Goal: Task Accomplishment & Management: Manage account settings

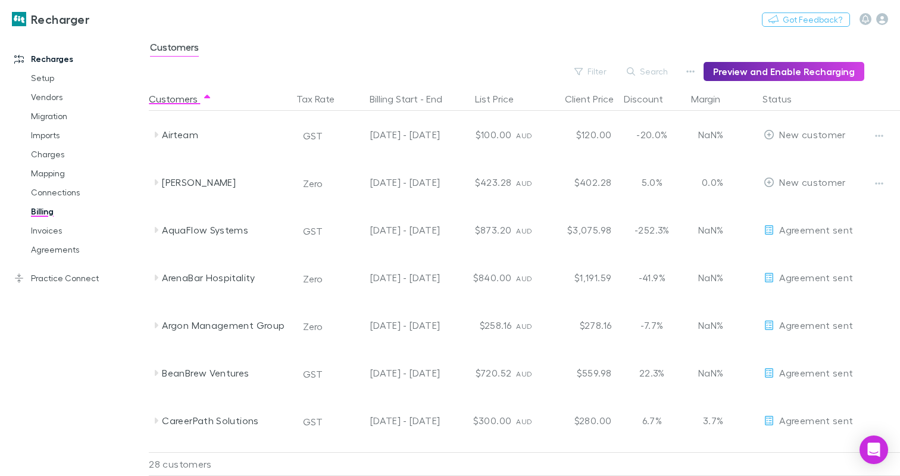
scroll to position [2, 0]
click at [51, 154] on link "Charges" at bounding box center [87, 154] width 136 height 19
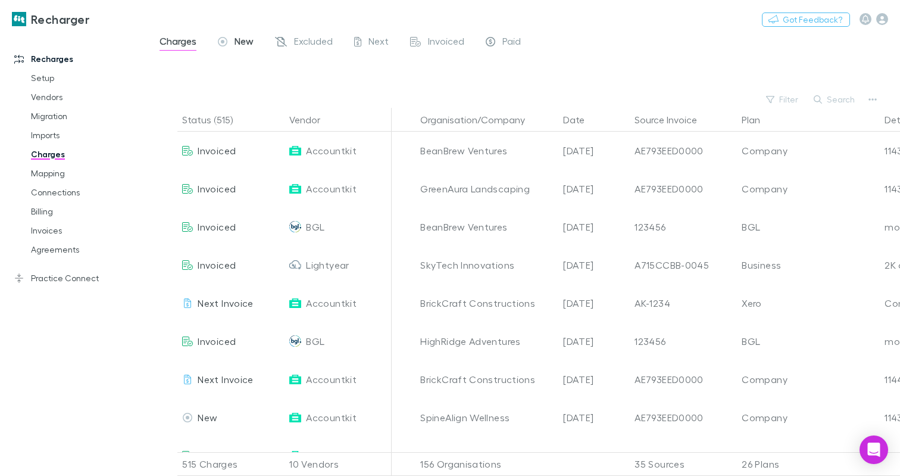
click at [235, 42] on span "New" at bounding box center [244, 42] width 19 height 15
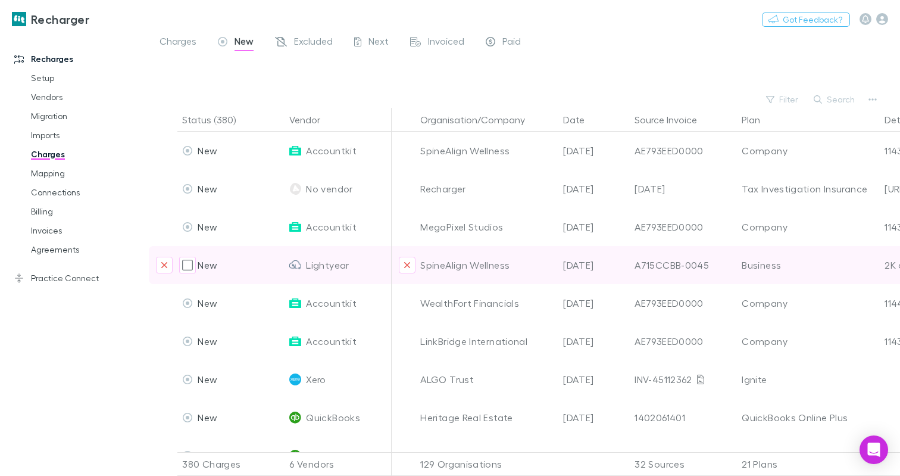
scroll to position [2, 0]
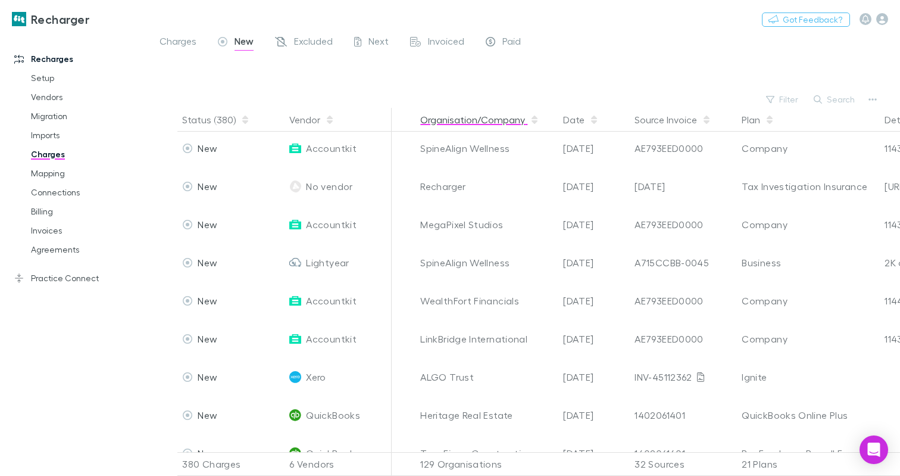
click at [470, 122] on button "Organisation/Company" at bounding box center [479, 120] width 119 height 24
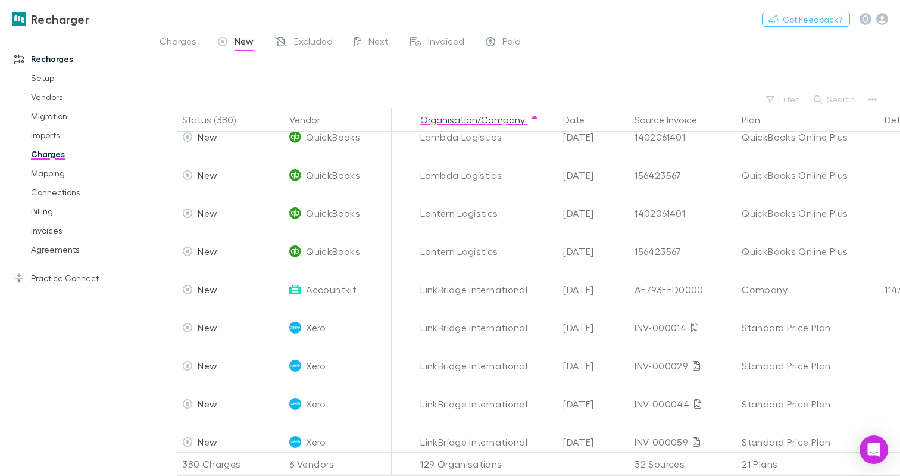
scroll to position [3753, 0]
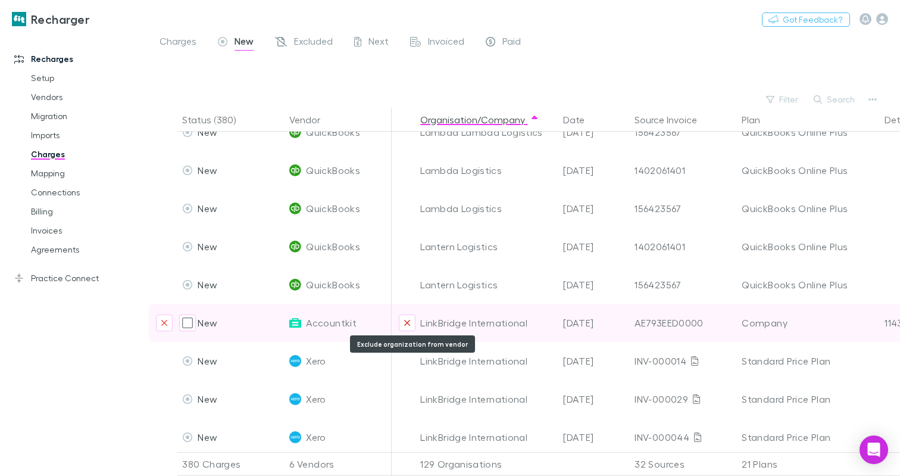
click at [405, 321] on icon "Exclude organization from vendor" at bounding box center [407, 323] width 7 height 10
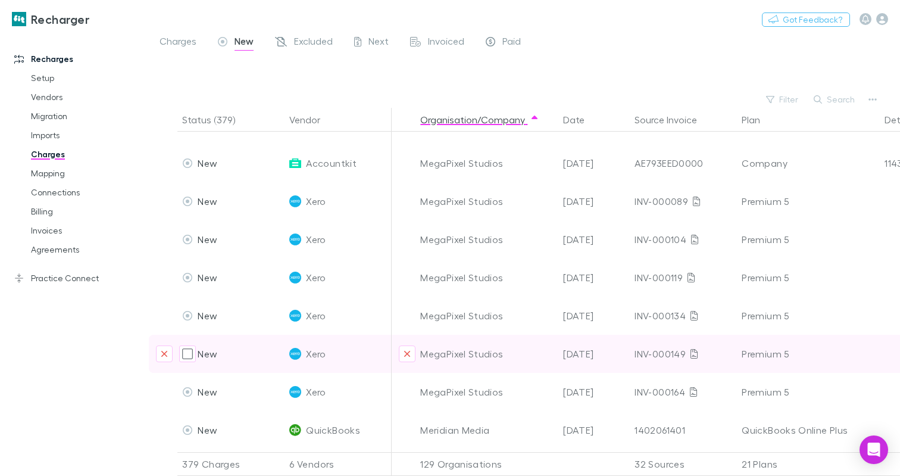
scroll to position [4903, 0]
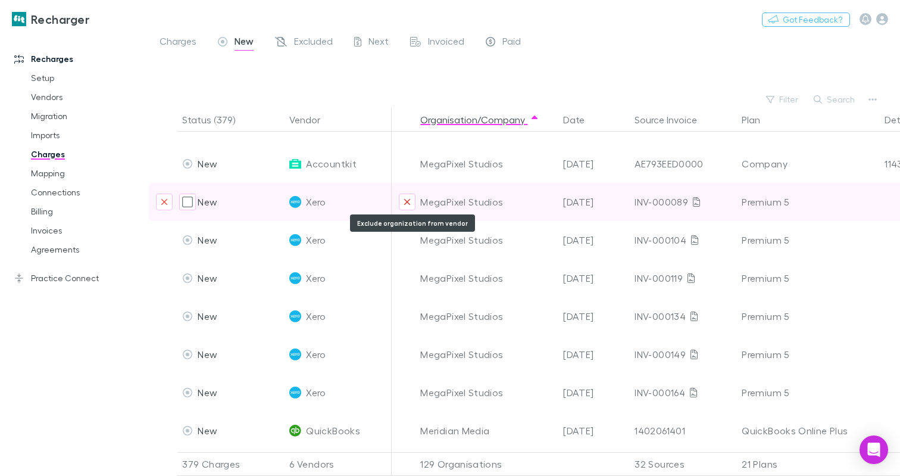
click at [408, 206] on button "Exclude organization from vendor" at bounding box center [407, 202] width 17 height 17
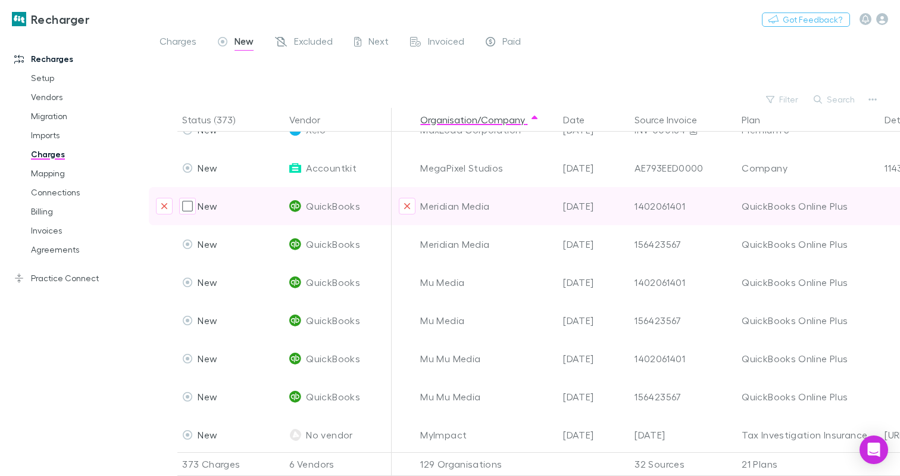
scroll to position [4873, 0]
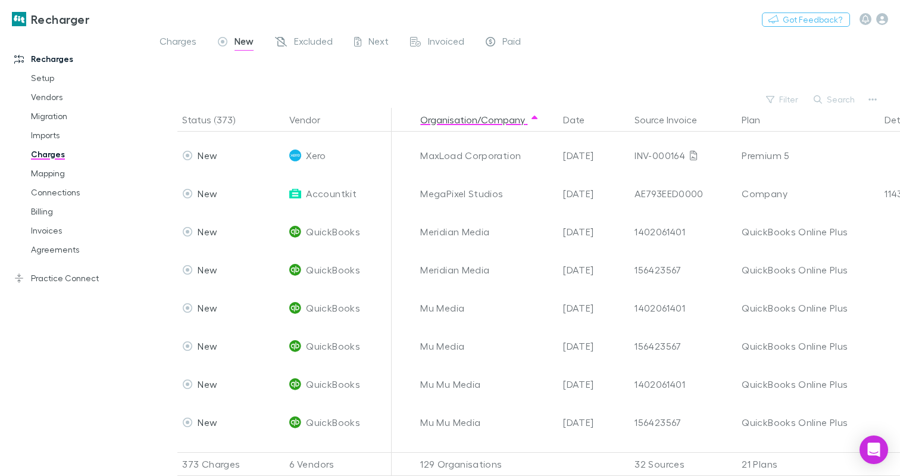
click at [660, 47] on div "Charges New Excluded Next Invoiced Paid" at bounding box center [524, 44] width 751 height 23
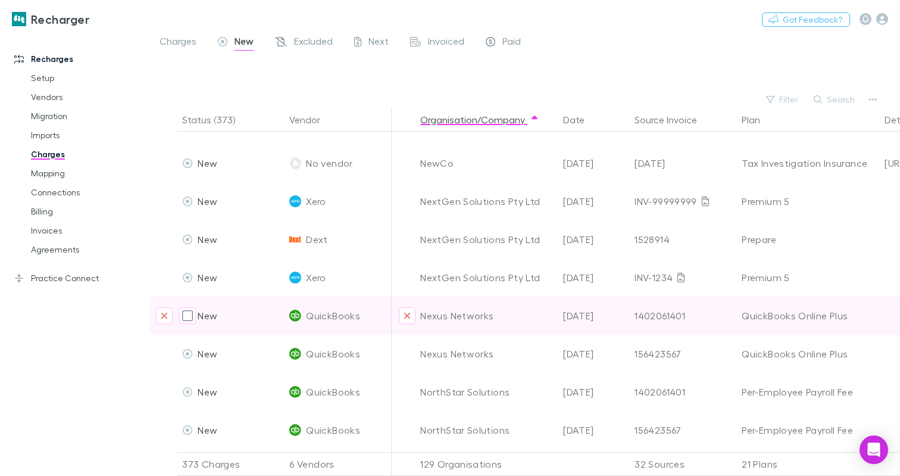
scroll to position [5434, 0]
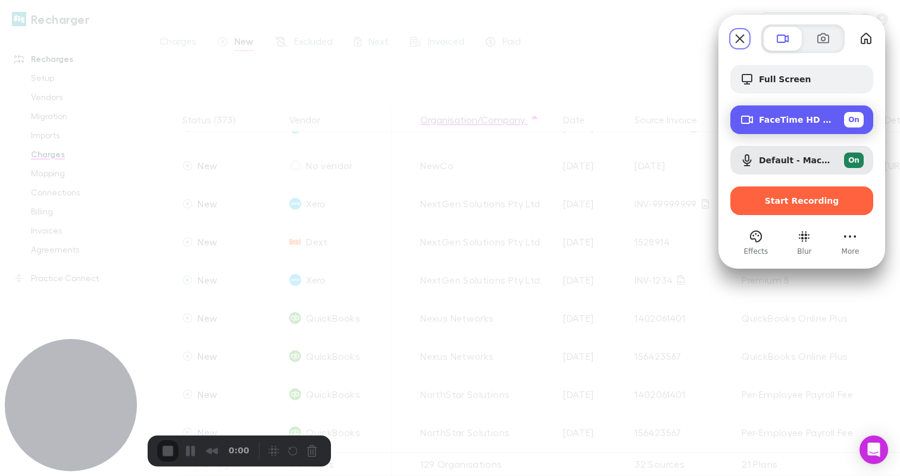
click at [855, 120] on span "On" at bounding box center [853, 119] width 11 height 11
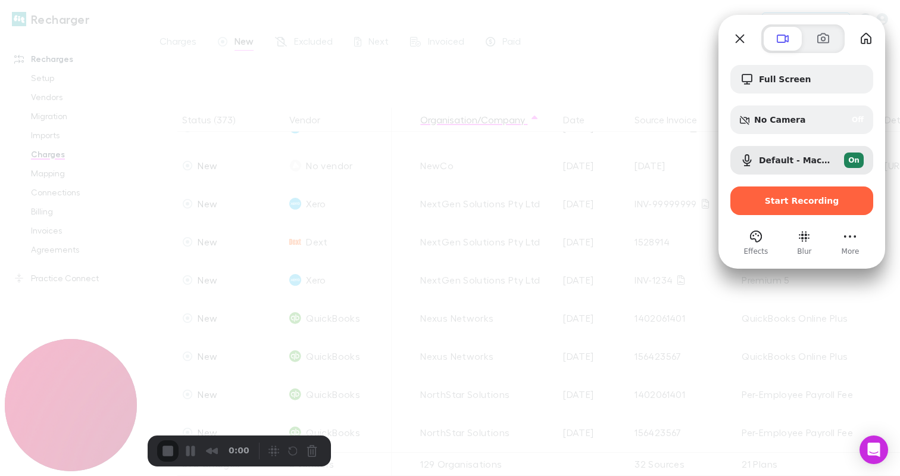
click at [400, 273] on div at bounding box center [450, 238] width 900 height 476
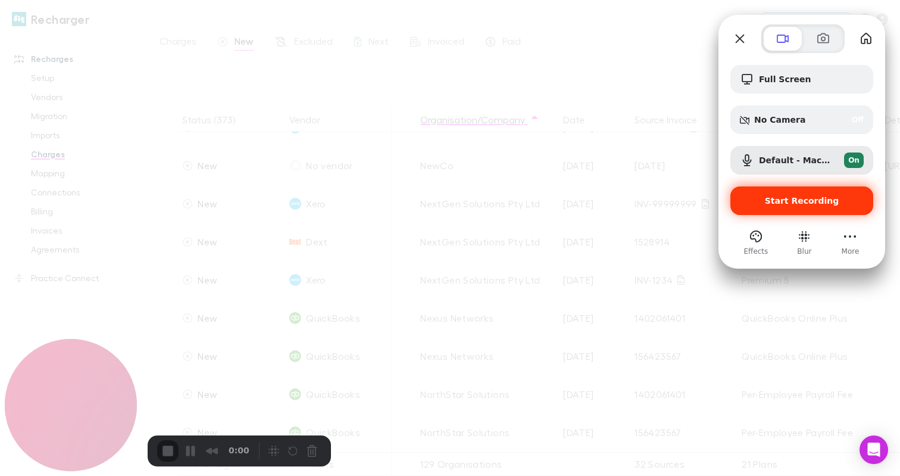
click at [776, 198] on span "Start Recording" at bounding box center [802, 201] width 74 height 10
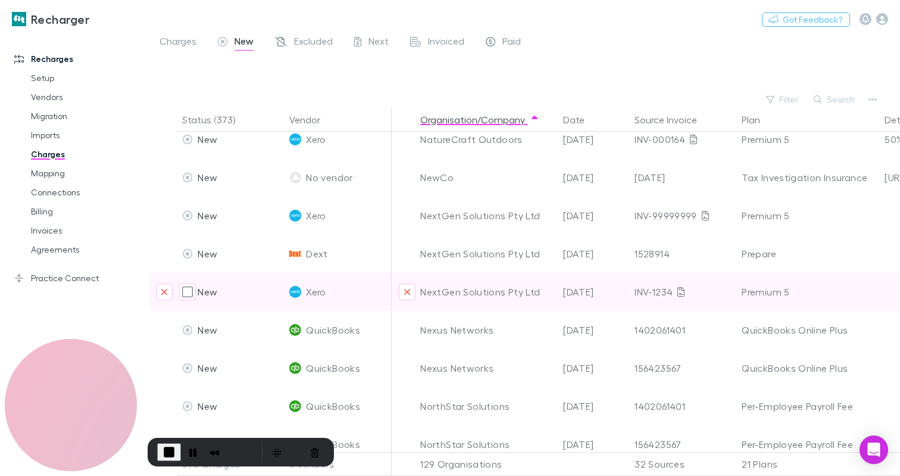
scroll to position [5422, 0]
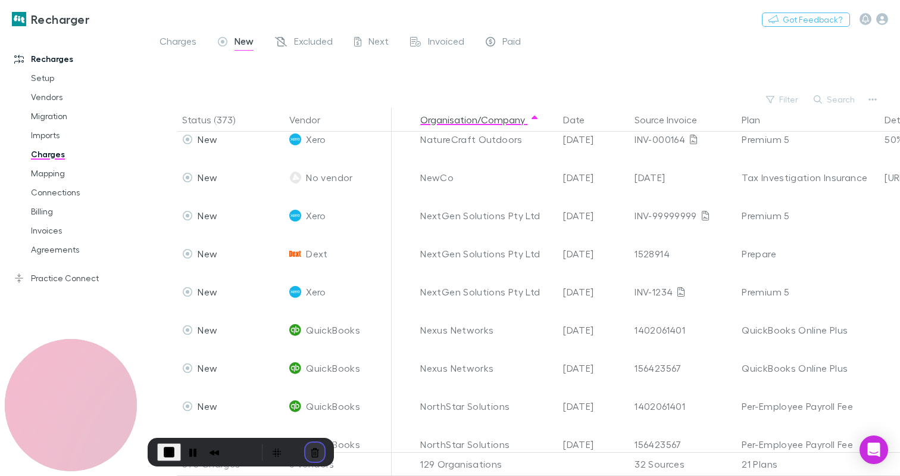
click at [313, 449] on button "Cancel Recording" at bounding box center [314, 451] width 19 height 19
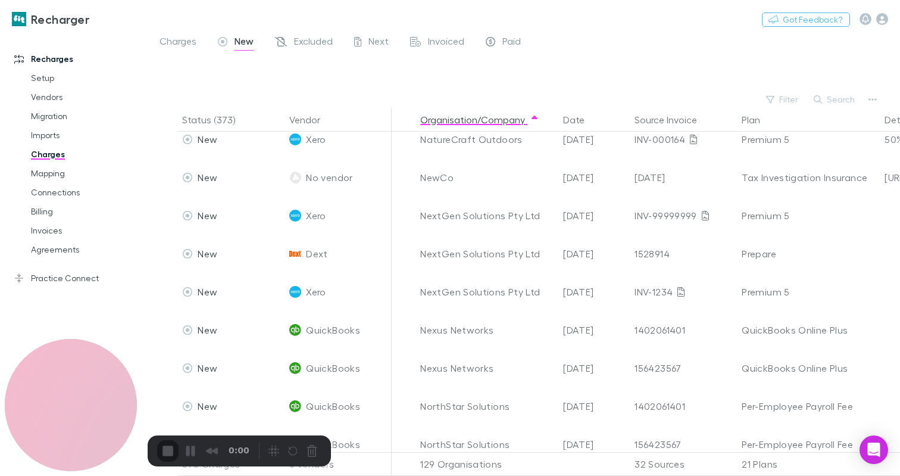
click at [656, 52] on div "Charges New Excluded Next Invoiced Paid" at bounding box center [524, 44] width 751 height 23
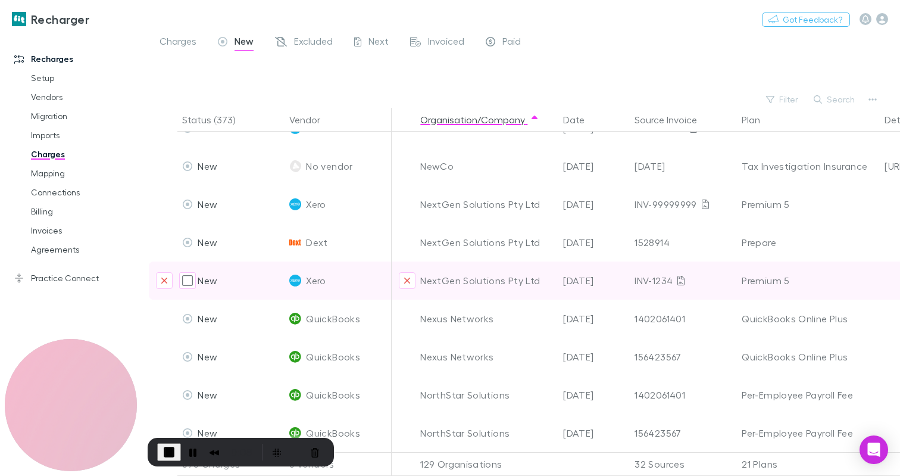
scroll to position [5440, 0]
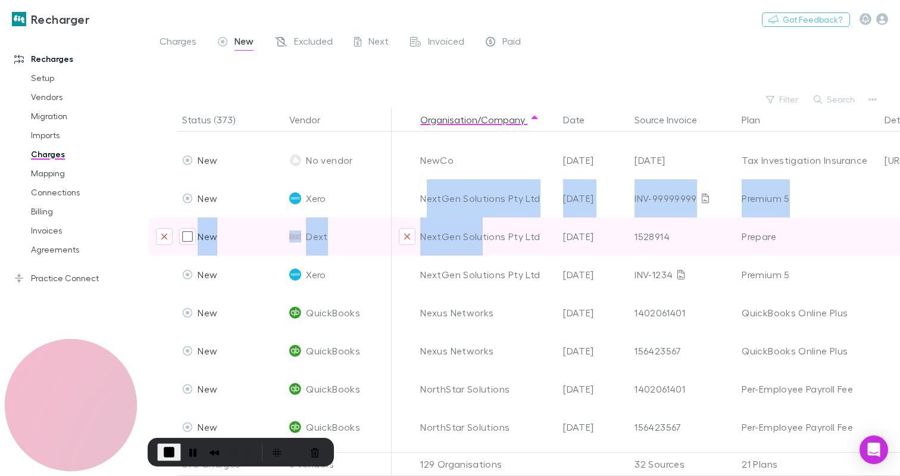
drag, startPoint x: 426, startPoint y: 195, endPoint x: 482, endPoint y: 238, distance: 70.1
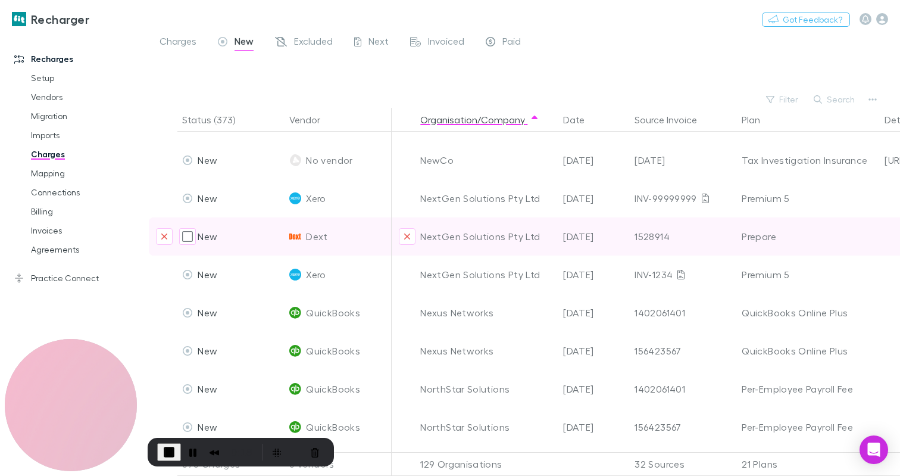
click at [522, 242] on div "NextGen Solutions Pty Ltd" at bounding box center [486, 236] width 133 height 38
copy div "NextGen Solutions Pty Ltd"
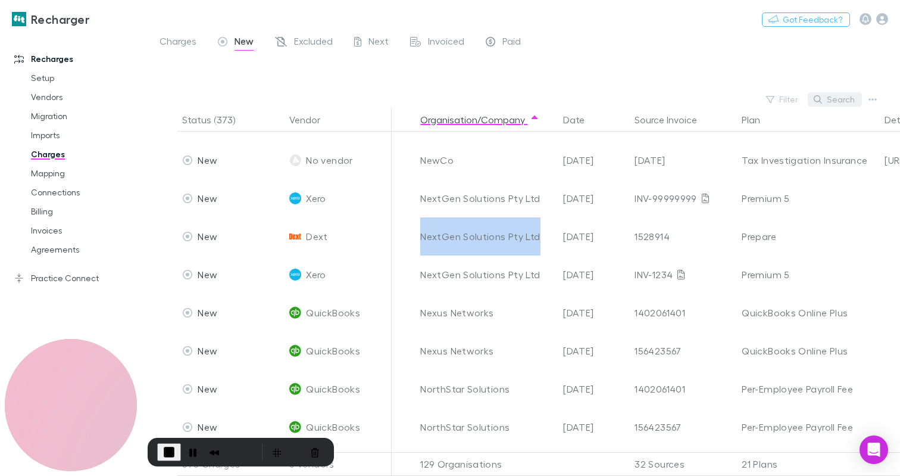
click at [843, 98] on button "Search" at bounding box center [835, 99] width 54 height 14
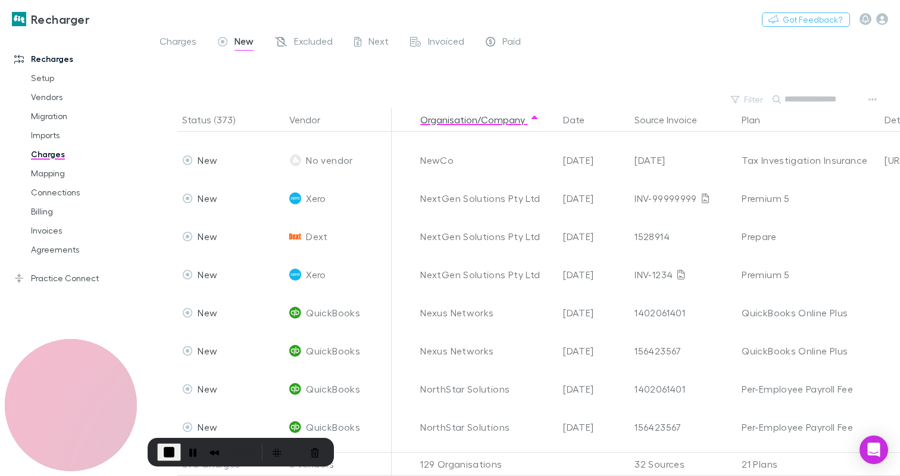
paste input "**********"
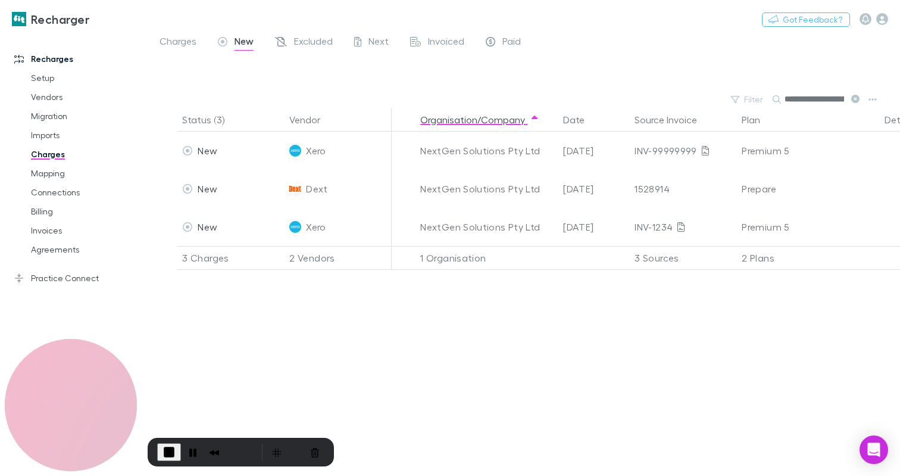
scroll to position [0, 0]
type input "**********"
click at [298, 46] on span "Excluded" at bounding box center [313, 42] width 39 height 15
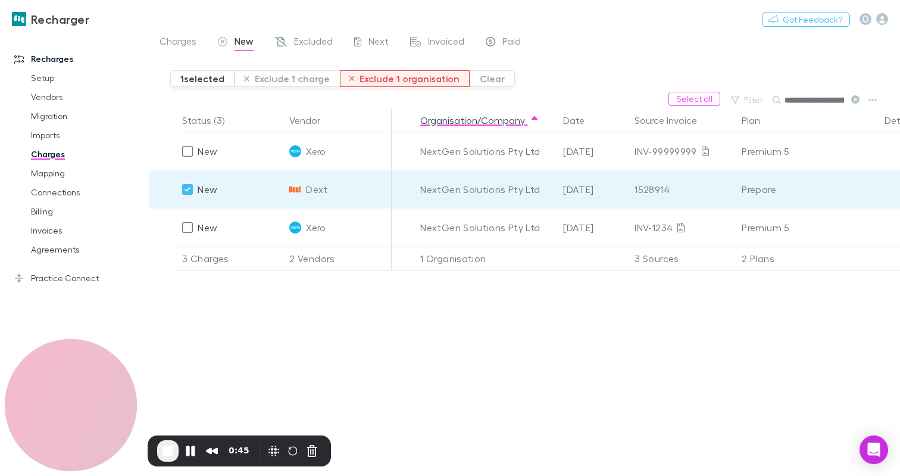
click at [394, 80] on button "Exclude 1 organisation" at bounding box center [405, 78] width 130 height 17
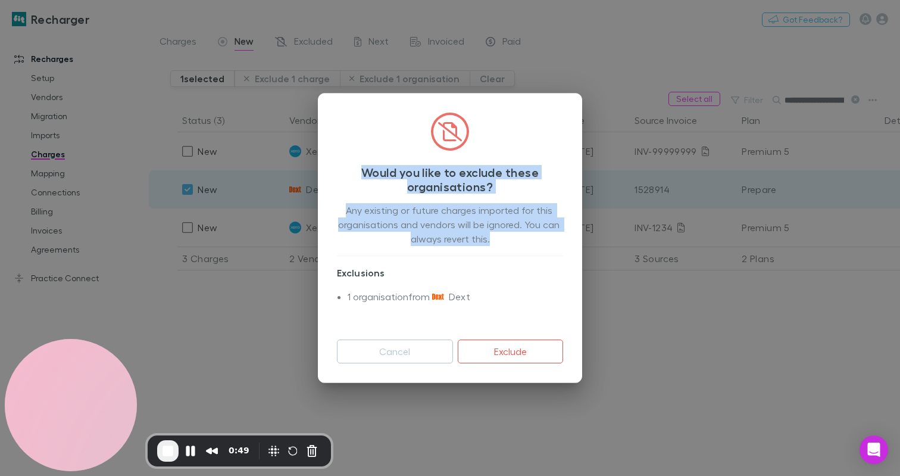
drag, startPoint x: 347, startPoint y: 173, endPoint x: 504, endPoint y: 237, distance: 169.8
click at [504, 237] on div "Would you like to exclude these organisations? Any existing or future charges i…" at bounding box center [450, 238] width 264 height 290
click at [507, 241] on div "Any existing or future charges imported for this organisations and vendors will…" at bounding box center [450, 259] width 226 height 113
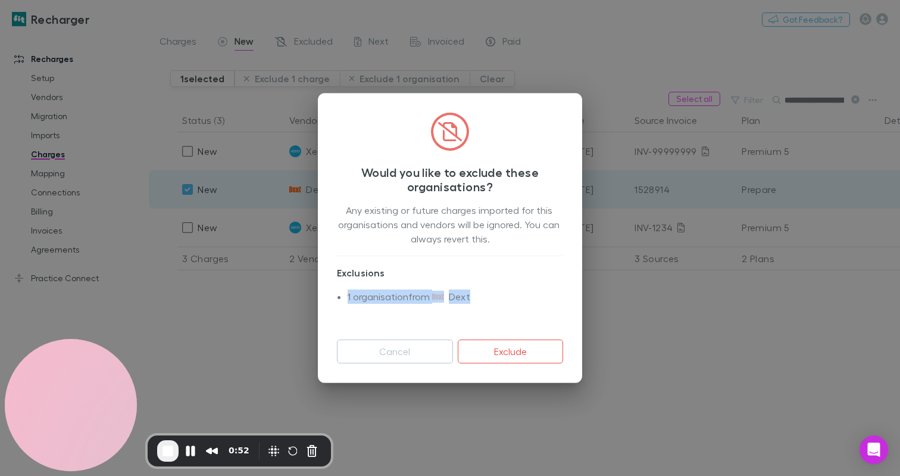
drag, startPoint x: 333, startPoint y: 292, endPoint x: 494, endPoint y: 298, distance: 160.3
click at [494, 298] on div "Would you like to exclude these organisations? Any existing or future charges i…" at bounding box center [450, 238] width 264 height 290
click at [494, 298] on li "1 organisation from Dext" at bounding box center [456, 302] width 216 height 26
click at [522, 350] on button "Exclude" at bounding box center [510, 351] width 105 height 24
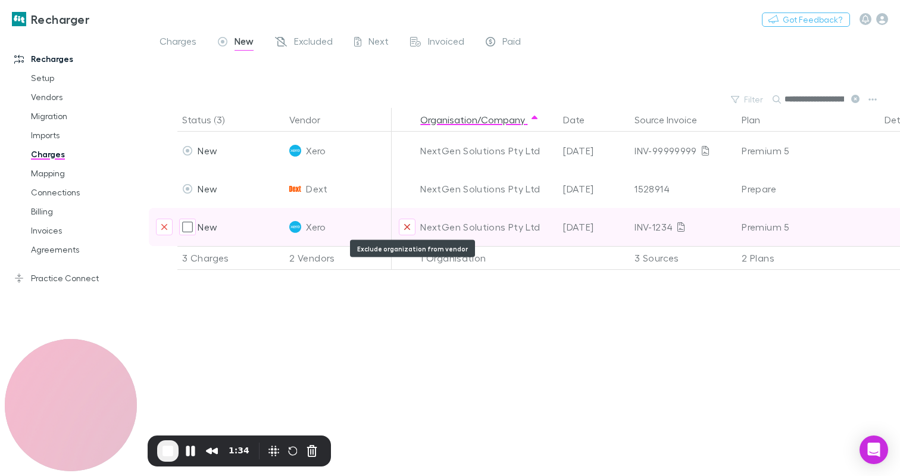
click at [406, 228] on icon "Exclude organization from vendor" at bounding box center [407, 227] width 6 height 6
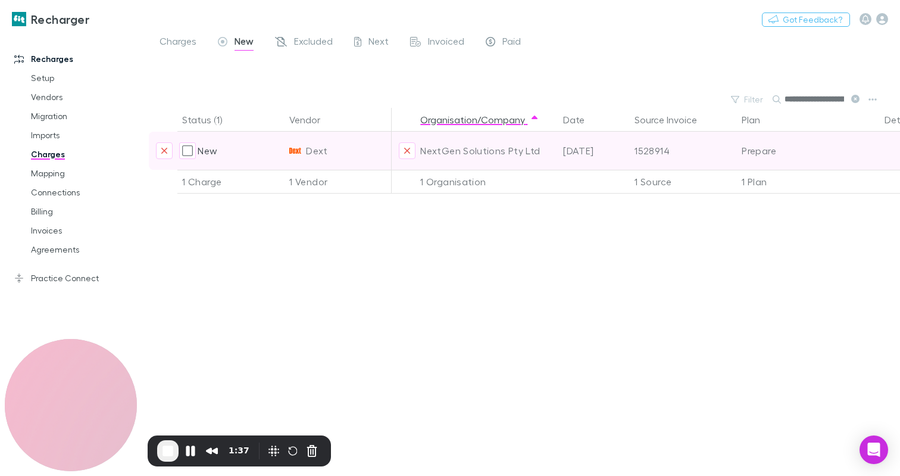
click at [479, 146] on div "NextGen Solutions Pty Ltd" at bounding box center [486, 151] width 133 height 38
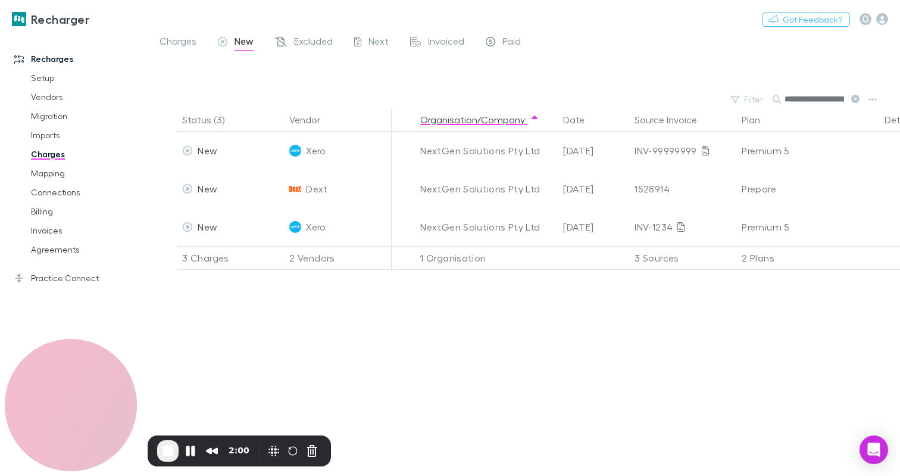
click at [452, 316] on div "Status (3) Vendor Organisation/Company Date Source Invoice Plan Details/Descrip…" at bounding box center [524, 292] width 751 height 368
click at [159, 452] on button "End Recording" at bounding box center [167, 450] width 21 height 21
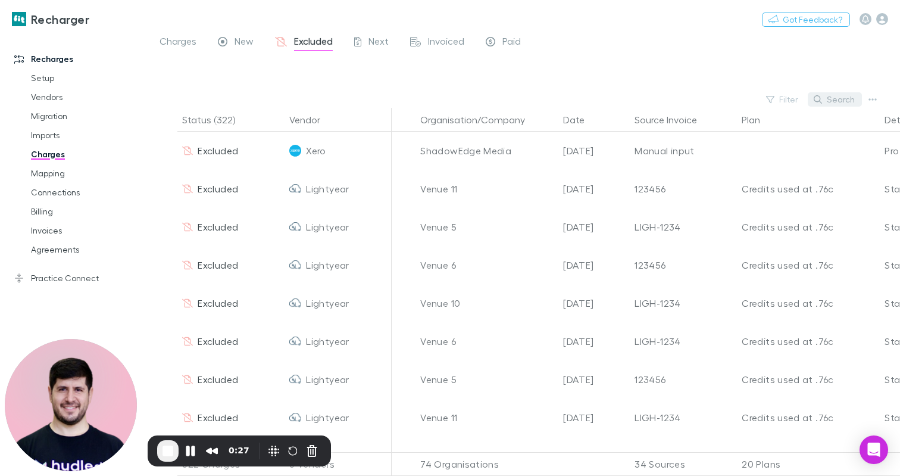
click at [832, 99] on button "Search" at bounding box center [835, 99] width 54 height 14
paste input "**********"
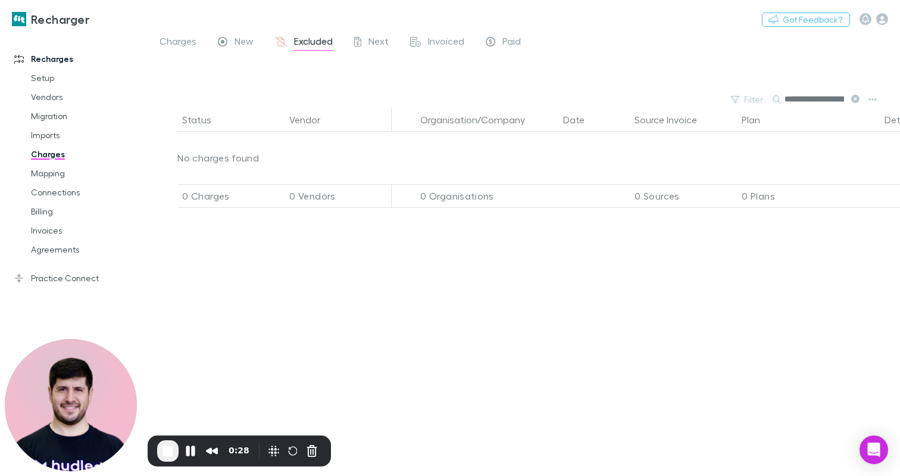
scroll to position [0, 34]
type input "**********"
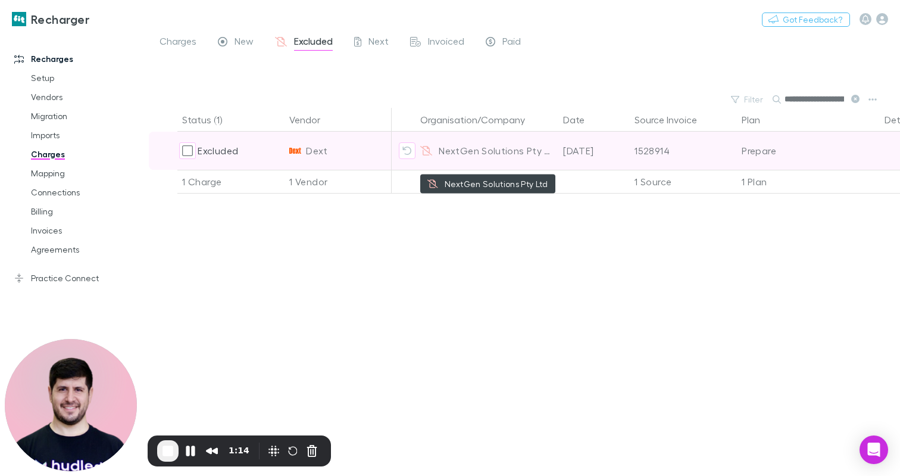
click at [483, 151] on div "NextGen Solutions Pty Ltd" at bounding box center [486, 151] width 133 height 38
click at [427, 152] on icon at bounding box center [426, 151] width 12 height 10
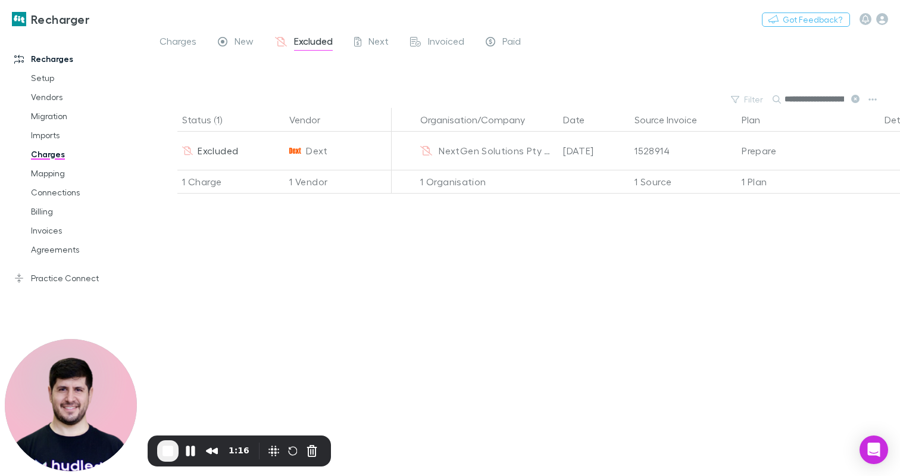
click at [447, 252] on div "Status (1) Vendor Organisation/Company Date Source Invoice Plan Details/Descrip…" at bounding box center [524, 292] width 751 height 368
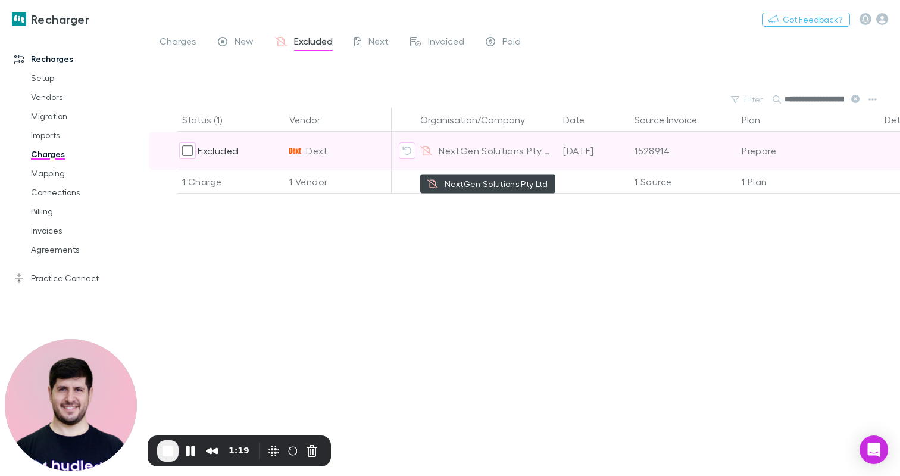
click at [497, 155] on div "NextGen Solutions Pty Ltd" at bounding box center [486, 151] width 133 height 38
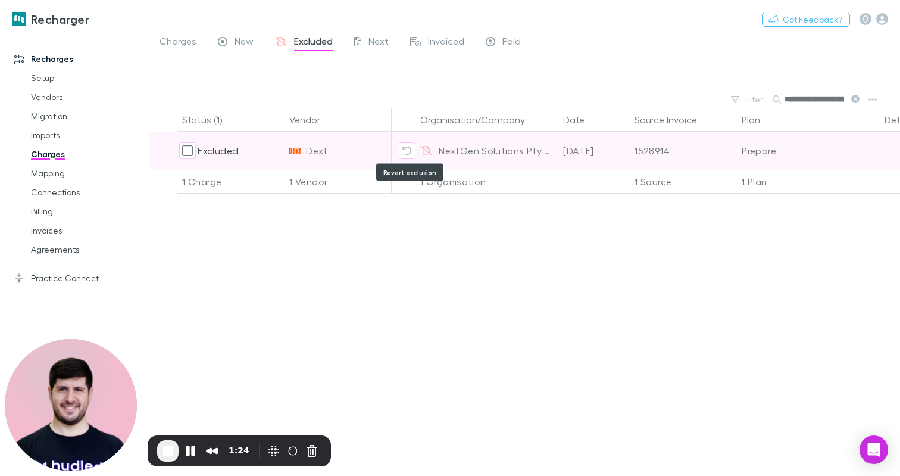
click at [411, 149] on icon "Revert exclusion" at bounding box center [407, 150] width 9 height 8
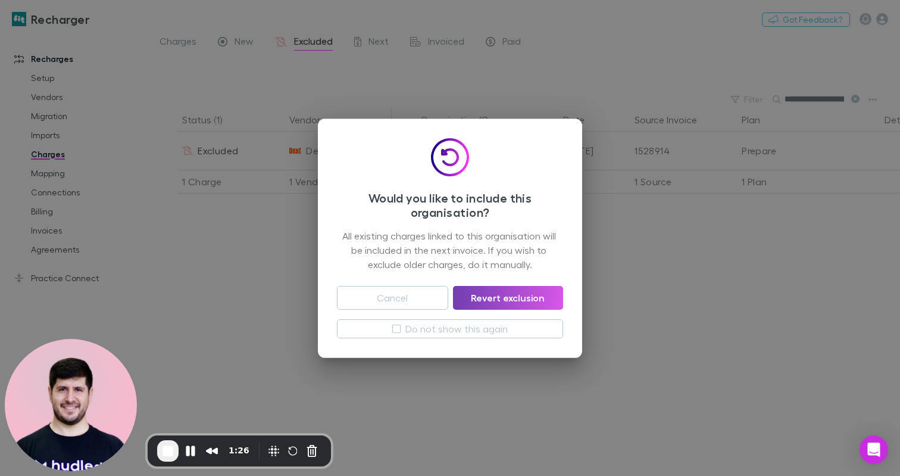
click at [514, 299] on button "Revert exclusion" at bounding box center [508, 298] width 110 height 24
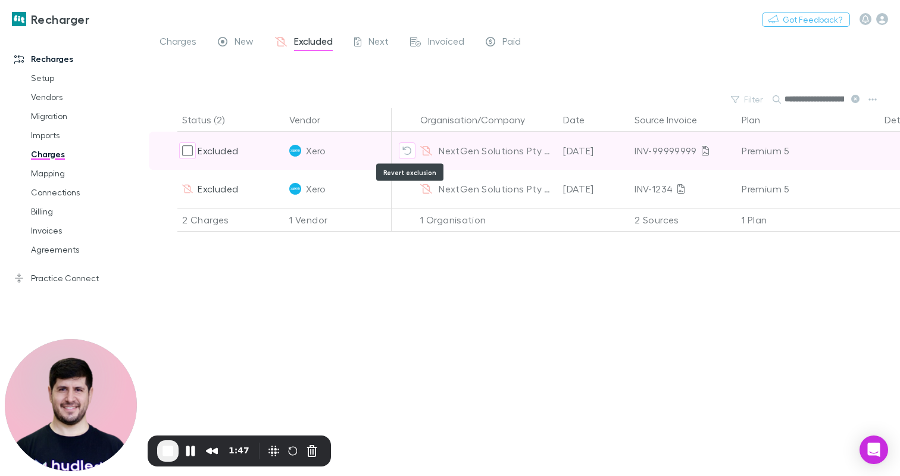
click at [406, 150] on icon "Revert exclusion" at bounding box center [408, 151] width 10 height 10
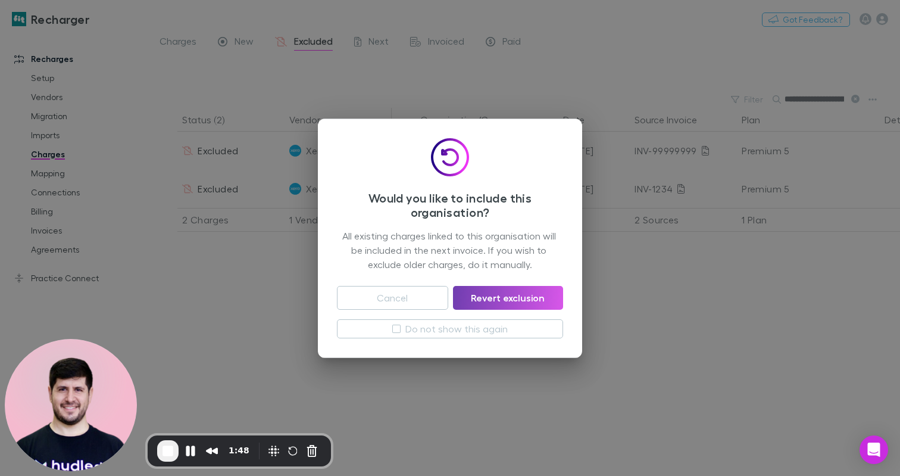
click at [522, 293] on button "Revert exclusion" at bounding box center [508, 298] width 110 height 24
